Goal: Information Seeking & Learning: Learn about a topic

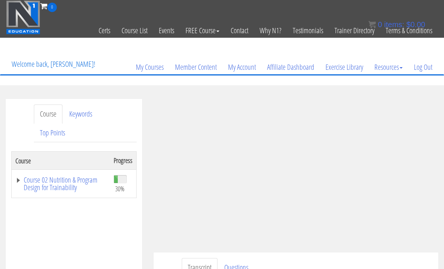
click at [426, 67] on link "Log Out" at bounding box center [424, 67] width 30 height 36
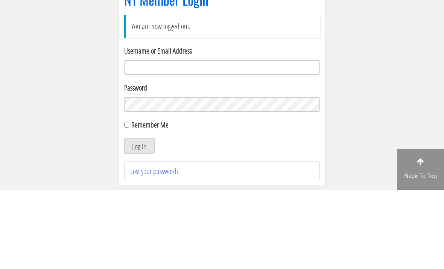
scroll to position [79, 0]
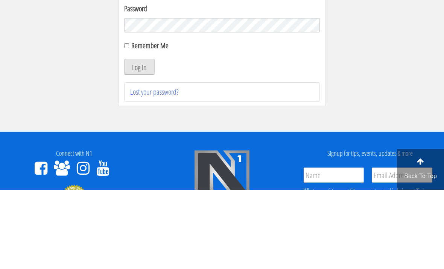
type input "Kedarkokil10@gmail.com"
click at [139, 146] on button "Log In" at bounding box center [139, 146] width 31 height 16
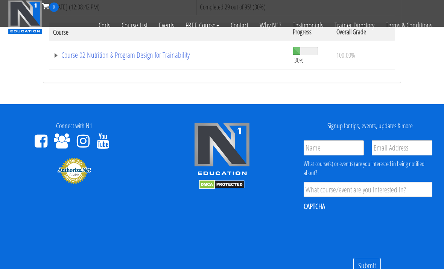
scroll to position [173, 0]
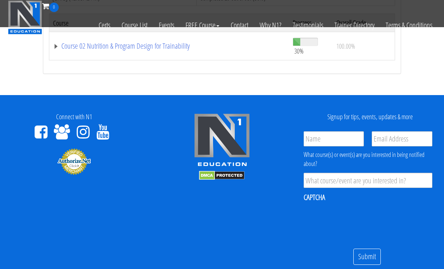
click at [79, 44] on link "Course 02 Nutrition & Program Design for Trainability" at bounding box center [169, 46] width 232 height 8
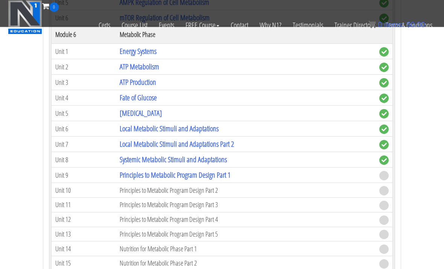
scroll to position [643, 0]
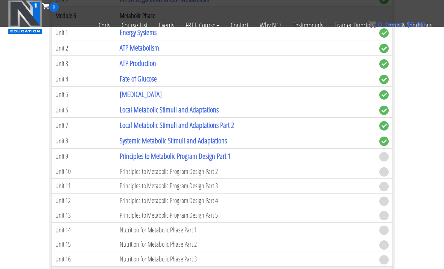
click at [186, 154] on link "Principles to Metabolic Program Design Part 1" at bounding box center [175, 156] width 111 height 10
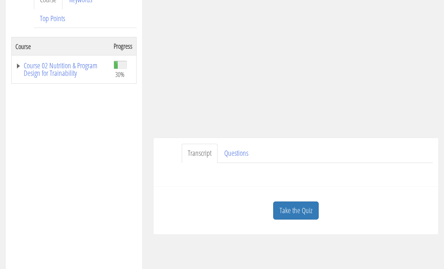
scroll to position [114, 0]
click at [299, 213] on link "Take the Quiz" at bounding box center [296, 210] width 46 height 18
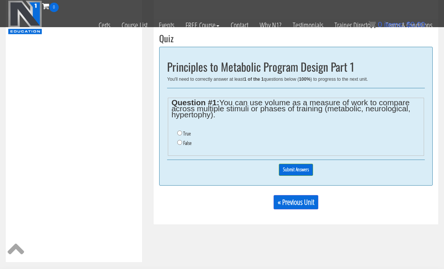
scroll to position [231, 0]
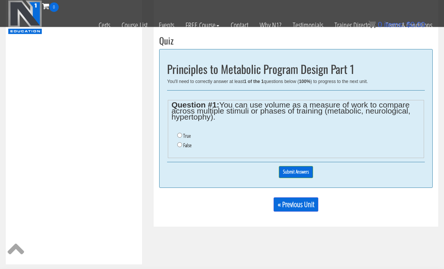
click at [179, 141] on li "False" at bounding box center [299, 145] width 244 height 9
click at [182, 145] on input "False" at bounding box center [179, 144] width 5 height 5
radio input "true"
click at [291, 170] on input "Submit Answers" at bounding box center [296, 172] width 34 height 12
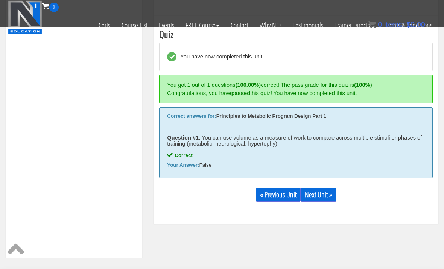
scroll to position [242, 0]
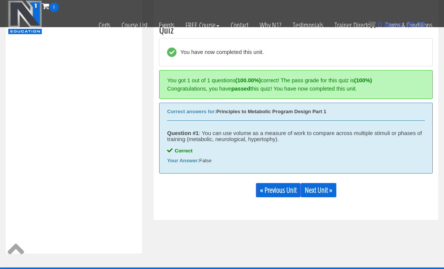
click at [322, 184] on link "Next Unit »" at bounding box center [319, 190] width 36 height 14
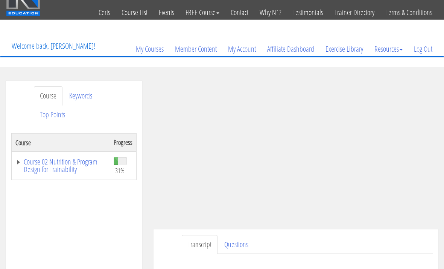
scroll to position [18, 0]
